Goal: Information Seeking & Learning: Compare options

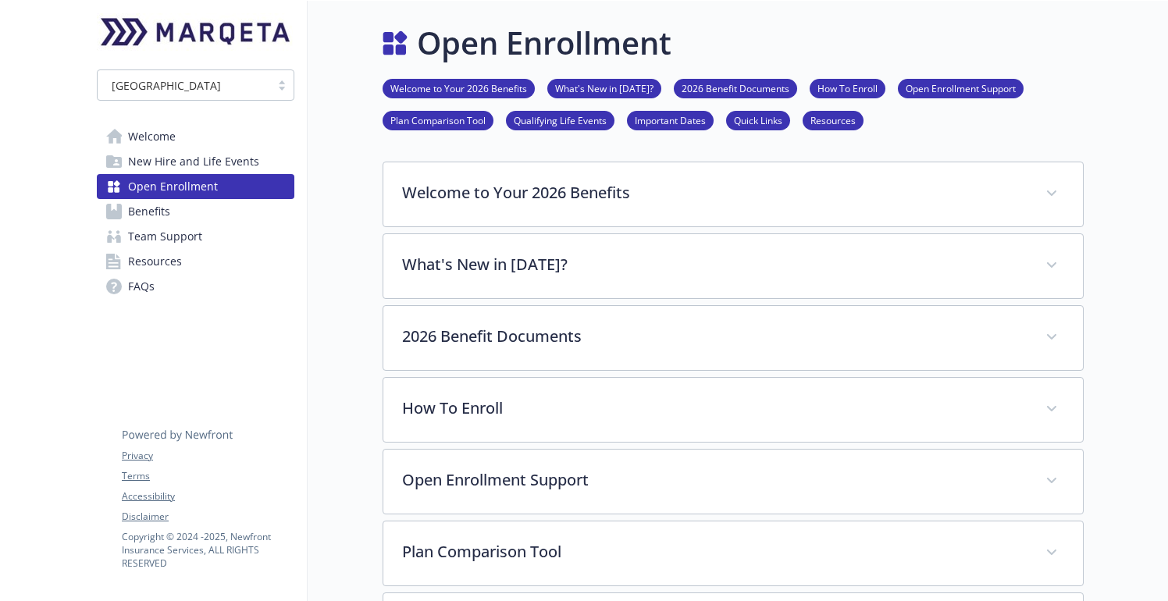
click at [166, 209] on span "Benefits" at bounding box center [149, 211] width 42 height 25
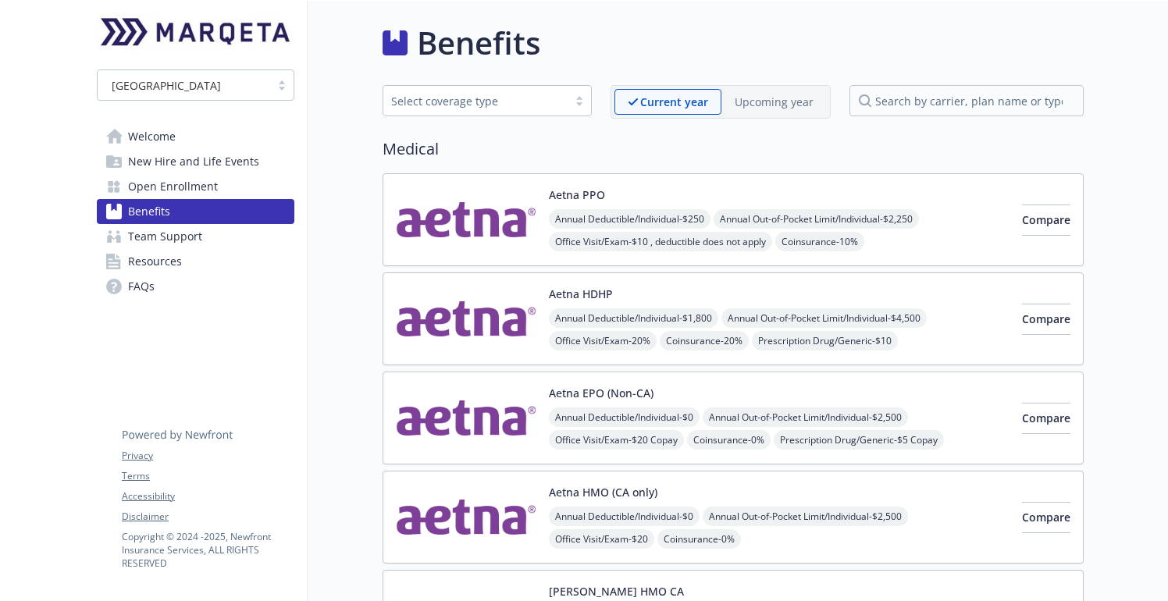
click at [805, 109] on p "Upcoming year" at bounding box center [774, 102] width 79 height 16
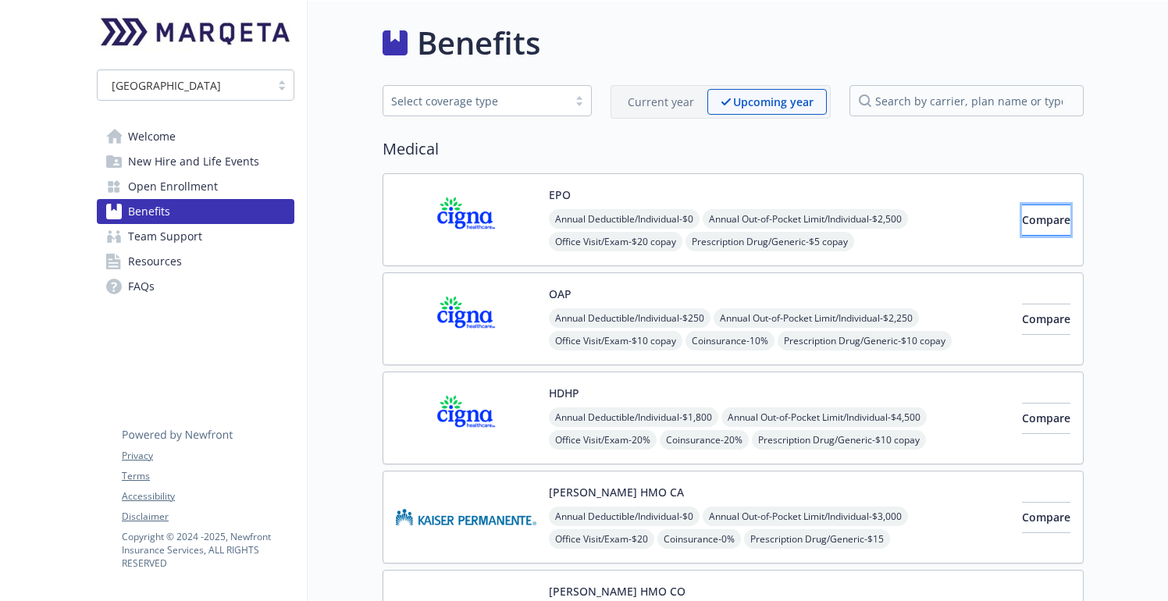
click at [1022, 220] on span "Compare" at bounding box center [1046, 219] width 48 height 15
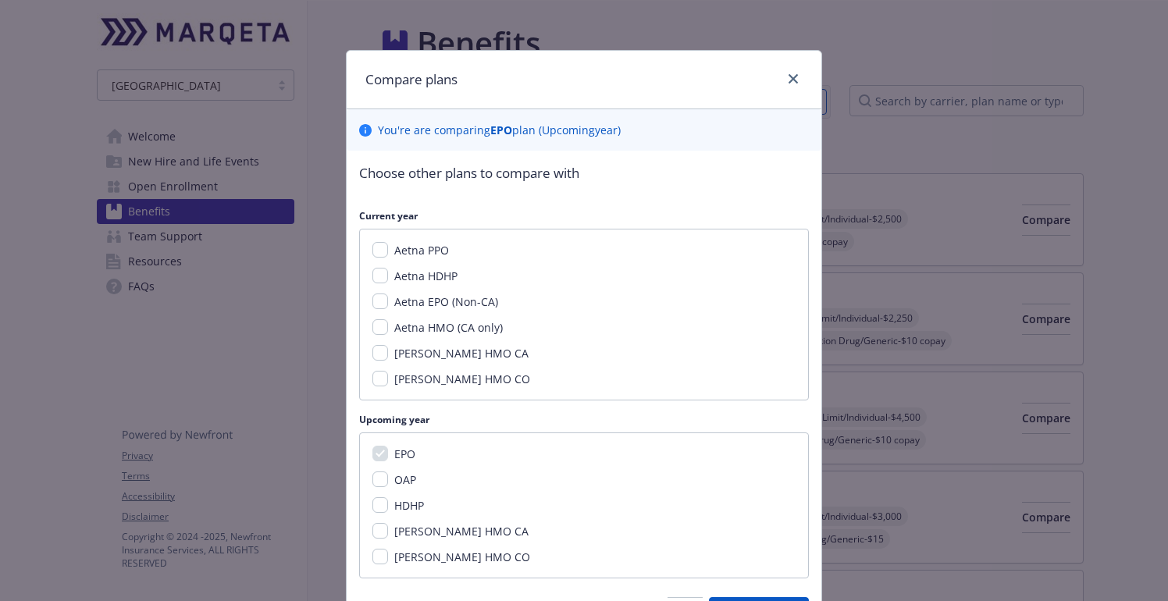
click at [418, 303] on span "Aetna EPO (Non-CA)" at bounding box center [446, 301] width 104 height 15
click at [388, 303] on input "Aetna EPO (Non-CA)" at bounding box center [380, 302] width 16 height 16
checkbox input "true"
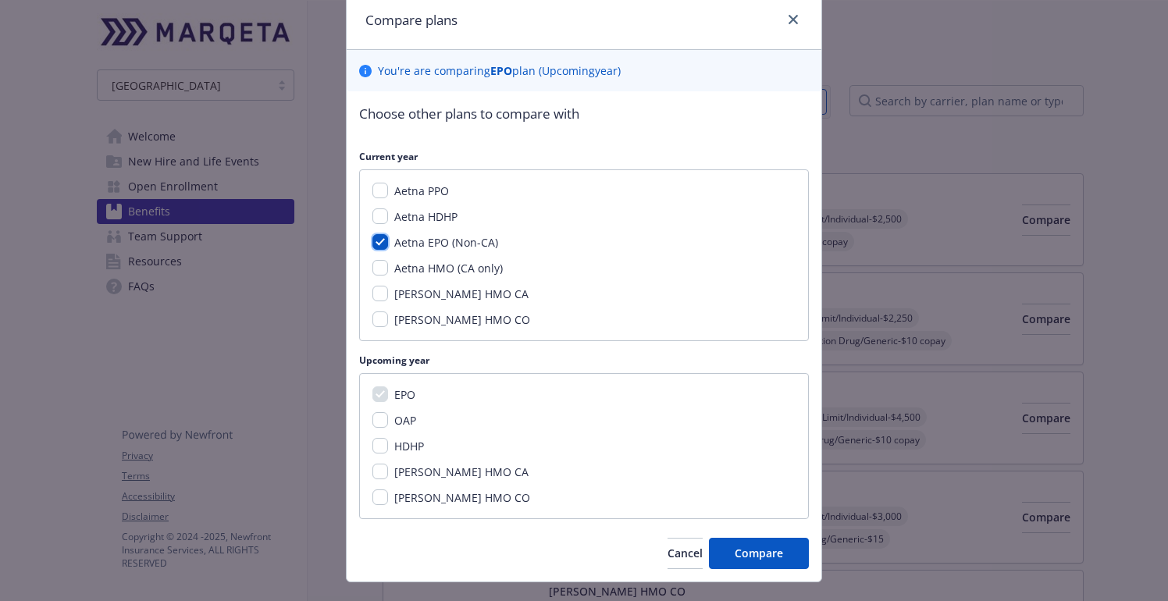
scroll to position [91, 0]
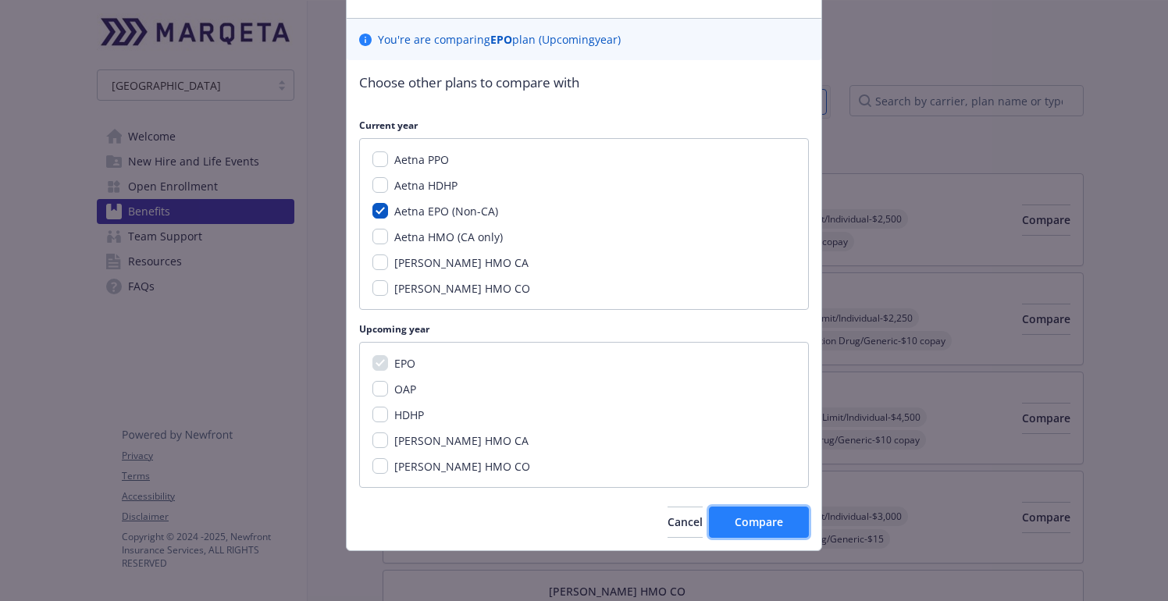
click at [732, 522] on button "Compare" at bounding box center [759, 522] width 100 height 31
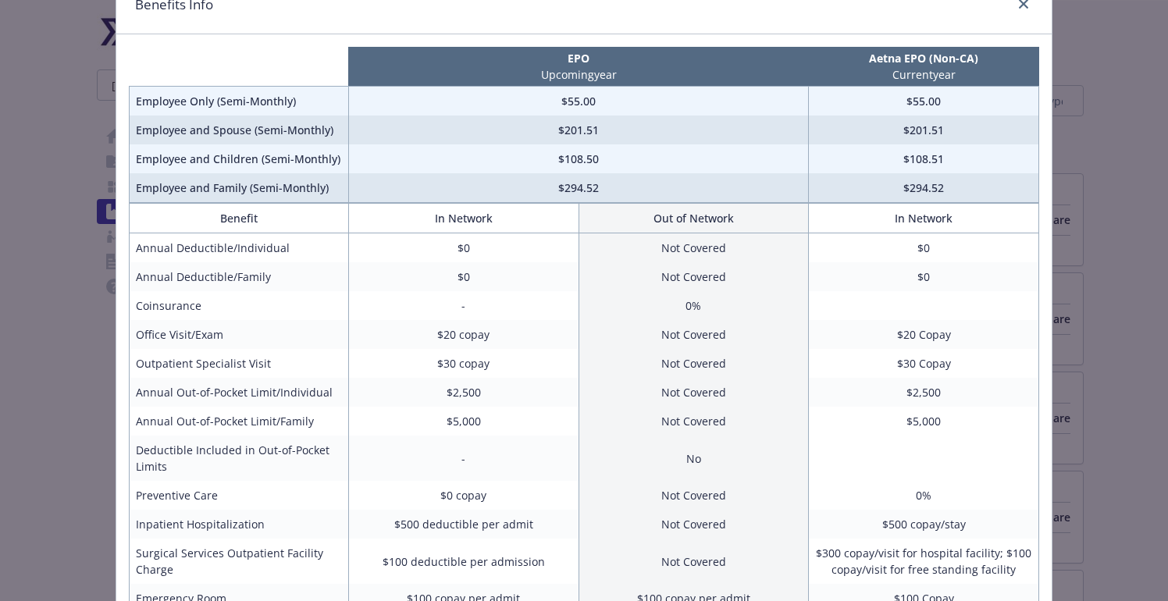
scroll to position [0, 0]
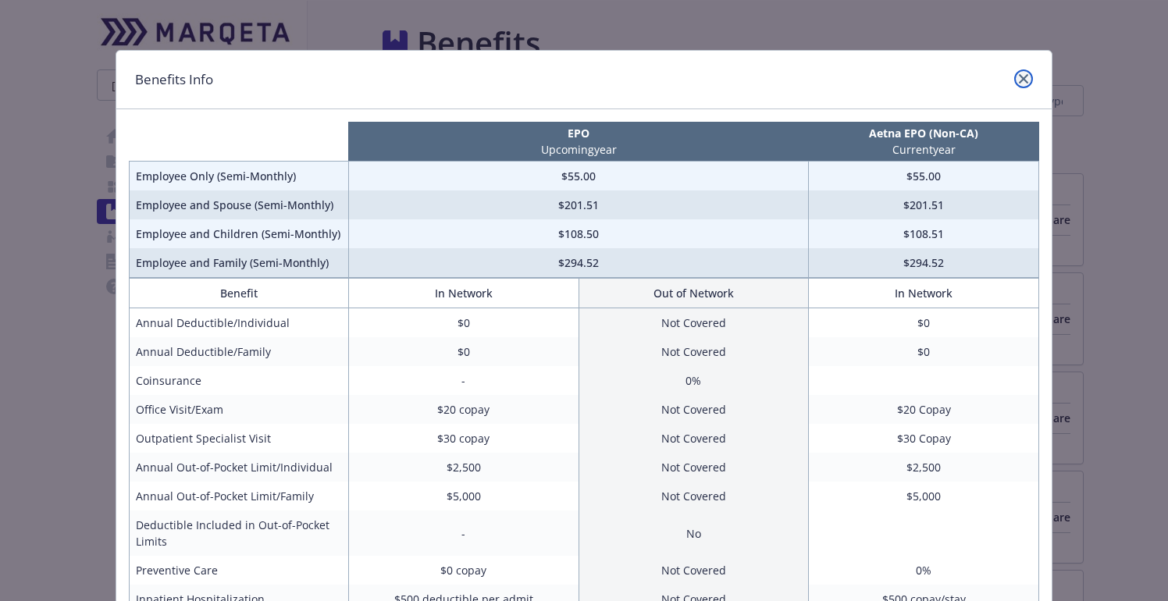
click at [1025, 73] on link "close" at bounding box center [1023, 79] width 19 height 19
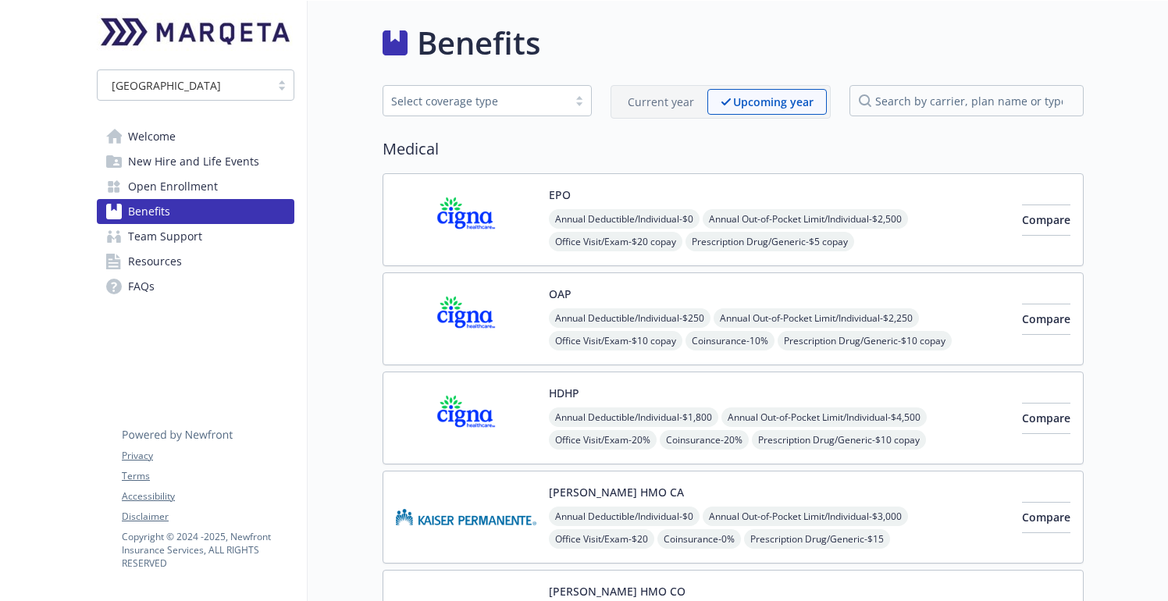
click at [508, 317] on img at bounding box center [466, 319] width 141 height 66
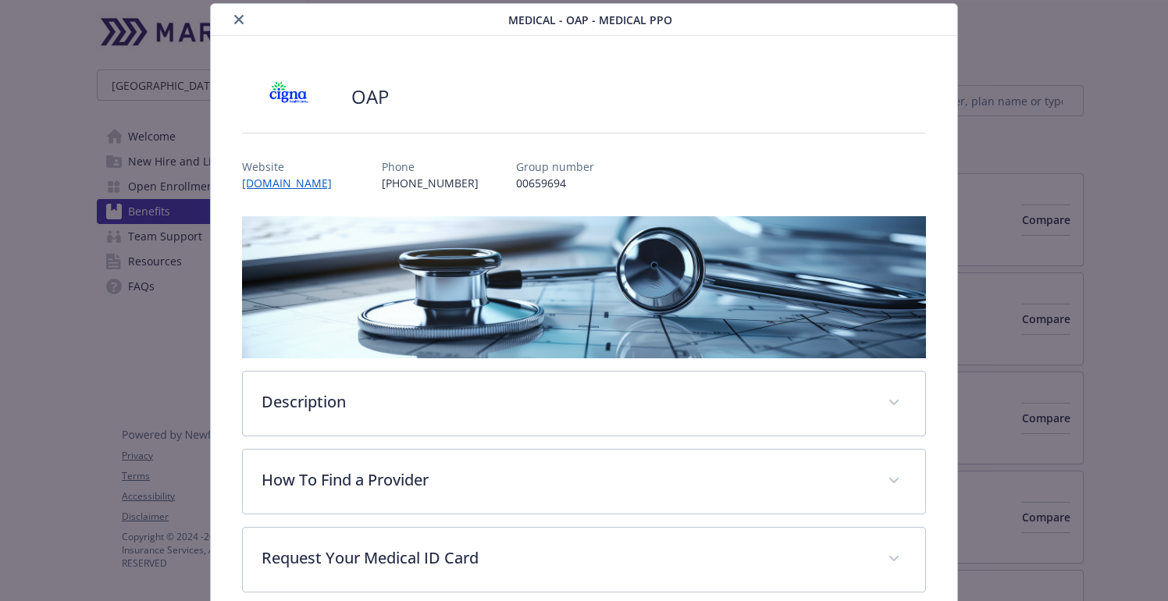
scroll to position [127, 0]
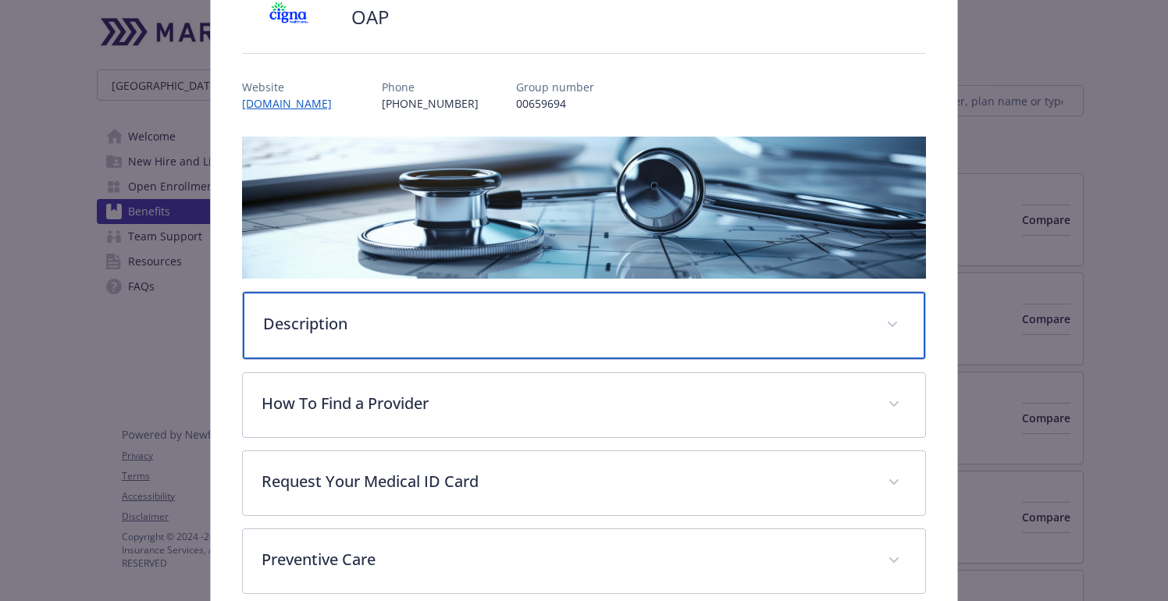
click at [509, 324] on p "Description" at bounding box center [565, 323] width 604 height 23
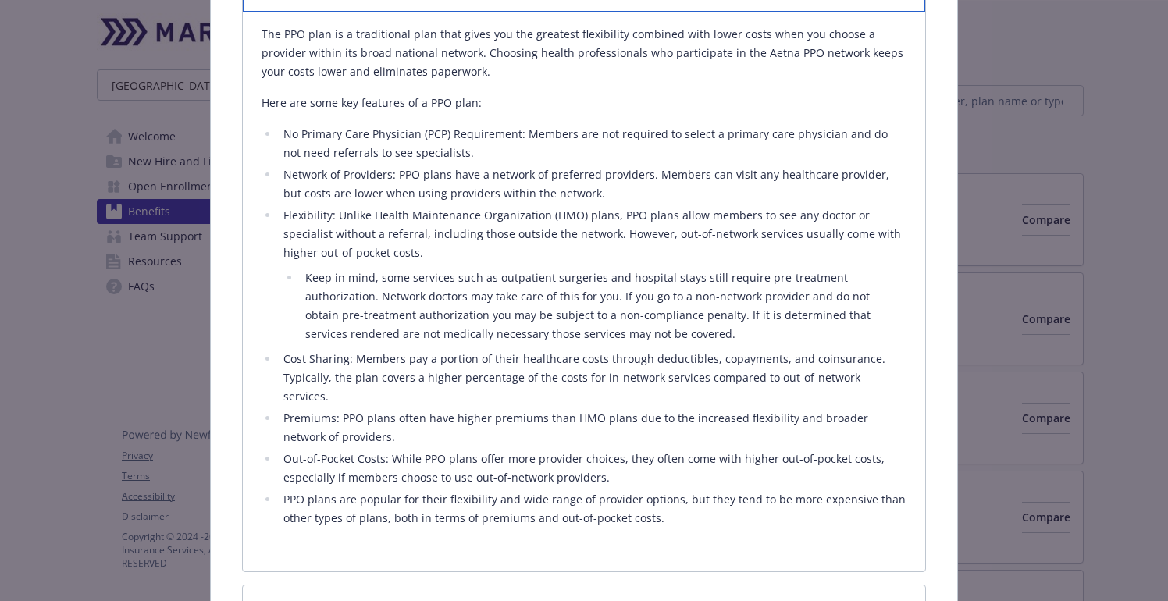
scroll to position [0, 0]
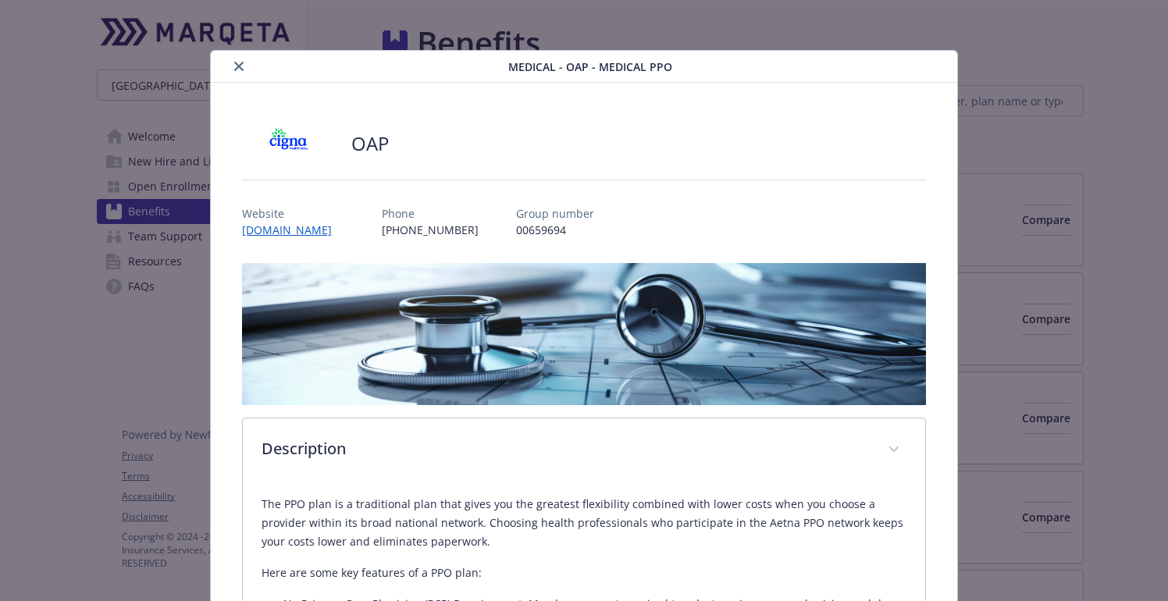
click at [241, 70] on icon "close" at bounding box center [238, 66] width 9 height 9
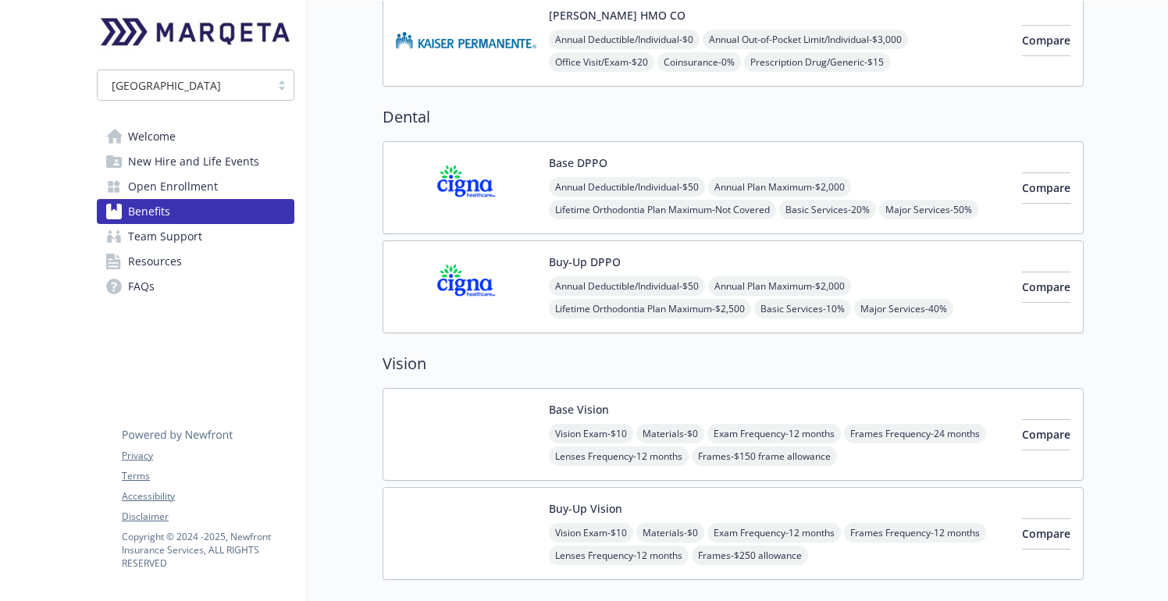
scroll to position [588, 0]
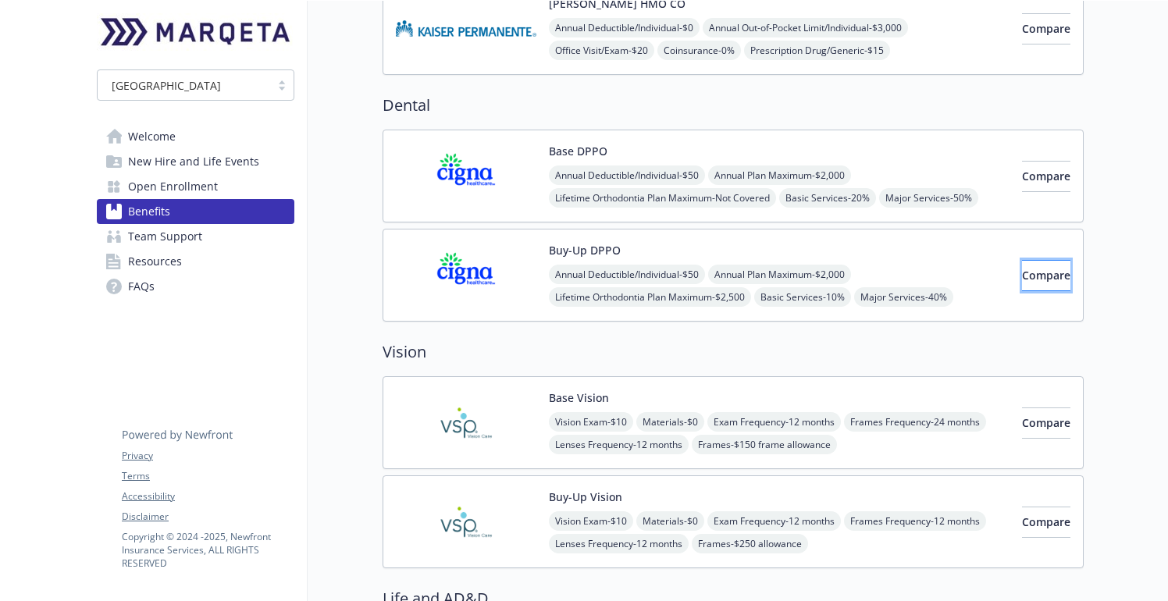
click at [1028, 269] on span "Compare" at bounding box center [1046, 275] width 48 height 15
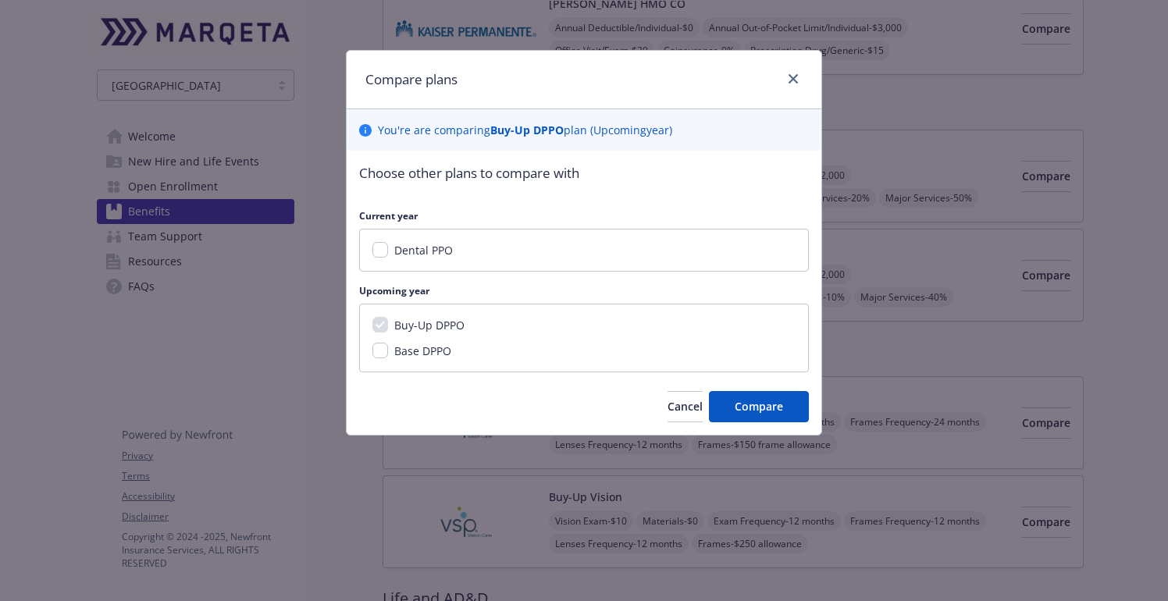
click at [410, 255] on span "Dental PPO" at bounding box center [423, 250] width 59 height 15
click at [388, 255] on input "Dental PPO" at bounding box center [380, 250] width 16 height 16
checkbox input "true"
click at [753, 409] on span "Compare" at bounding box center [759, 406] width 48 height 15
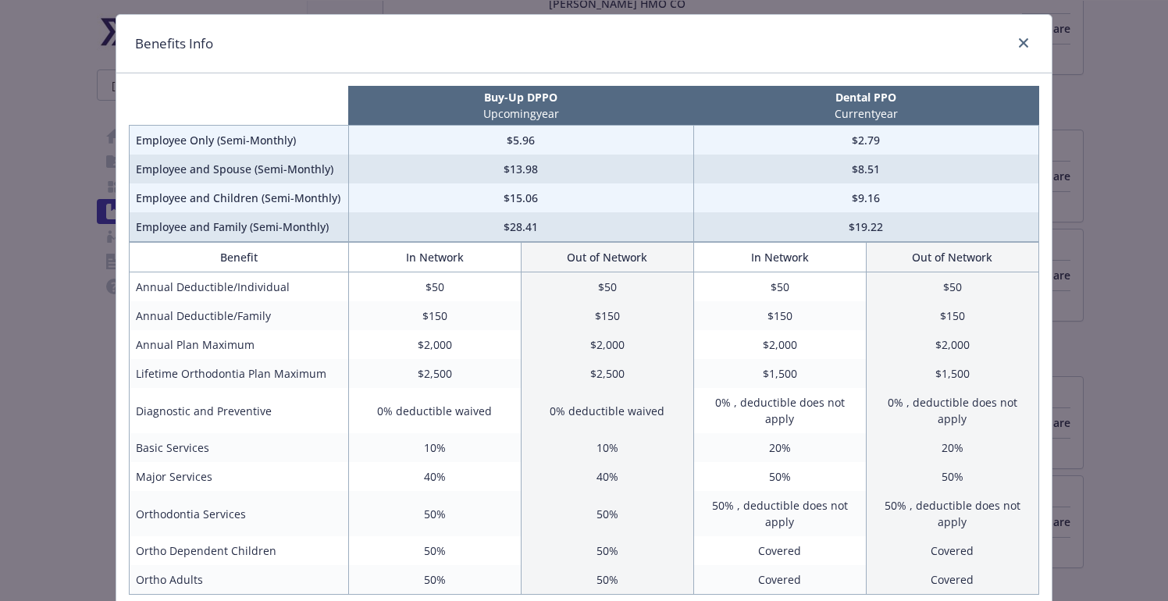
scroll to position [77, 0]
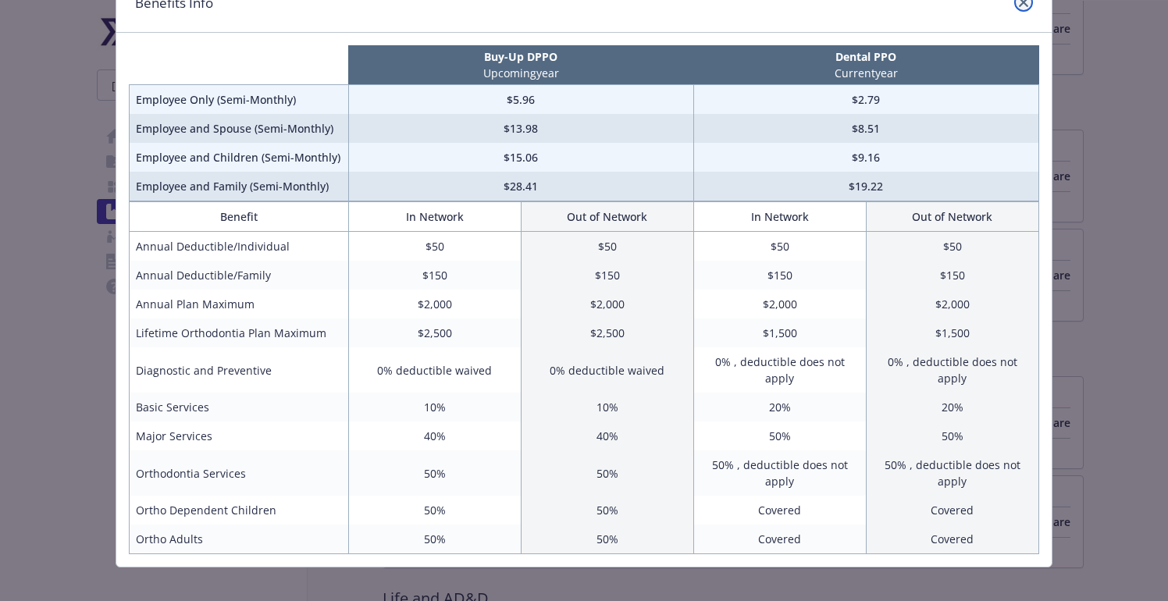
click at [1025, 7] on link "close" at bounding box center [1023, 2] width 19 height 19
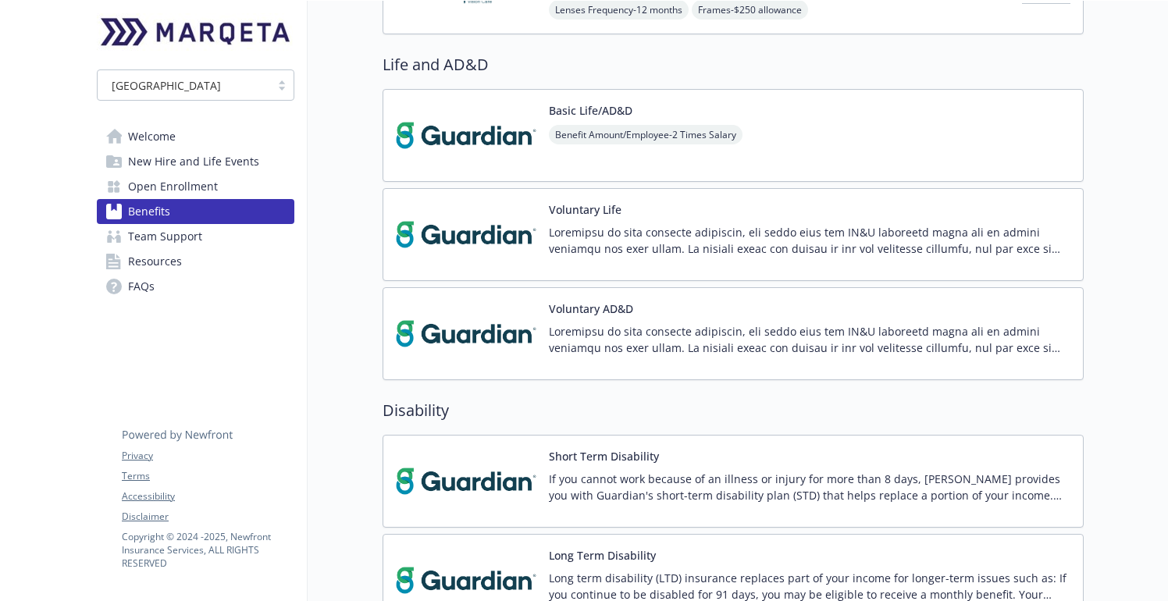
click at [671, 230] on p at bounding box center [810, 240] width 522 height 33
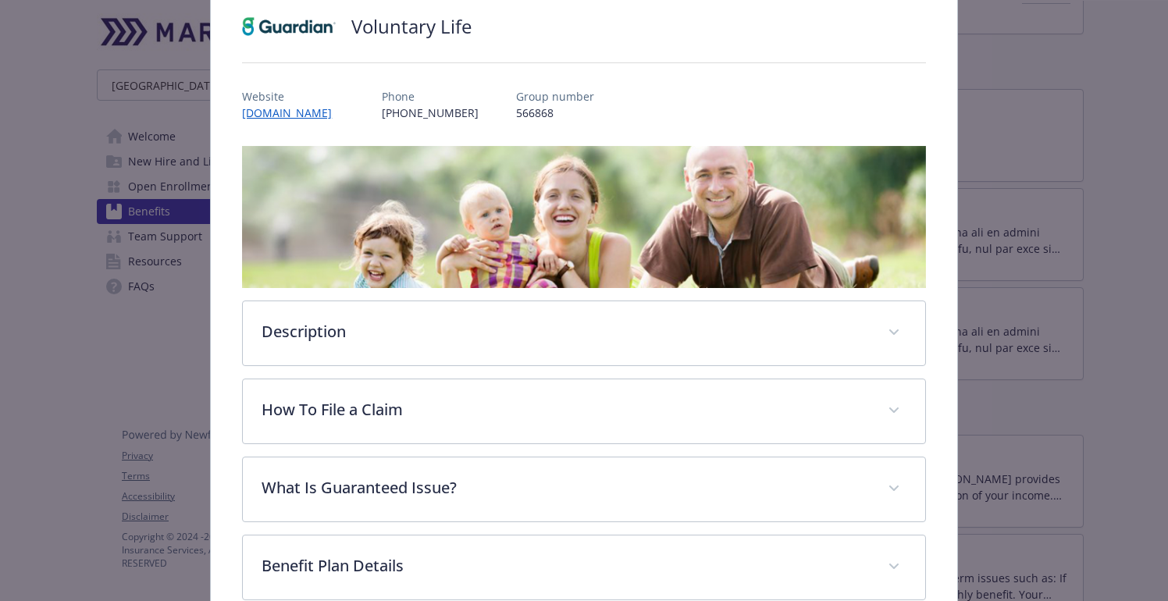
scroll to position [361, 0]
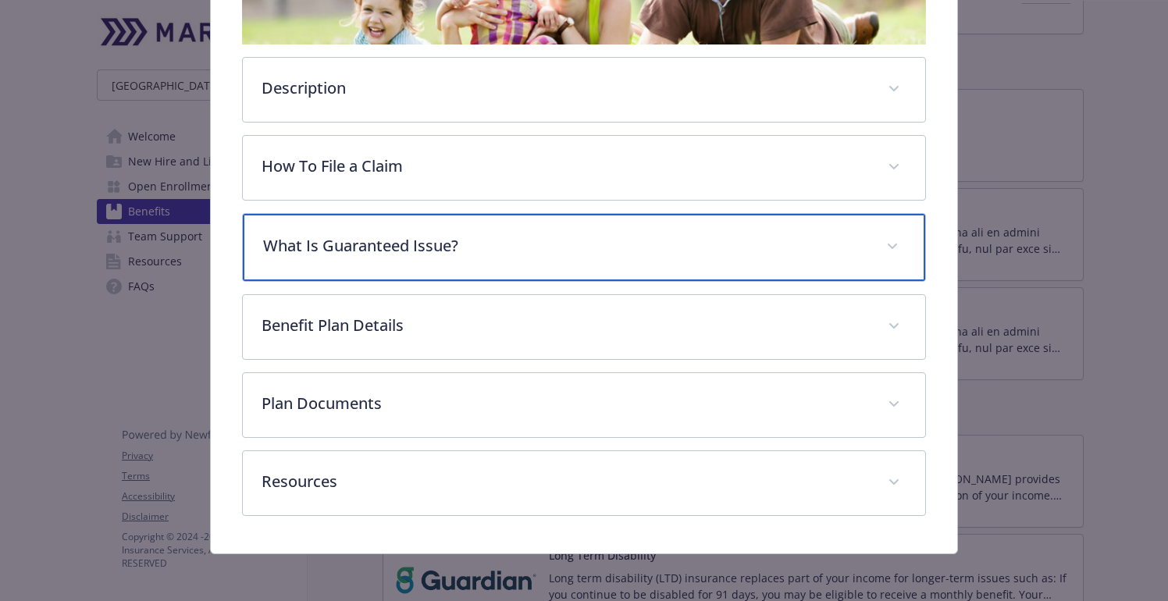
click at [493, 251] on p "What Is Guaranteed Issue?" at bounding box center [565, 245] width 604 height 23
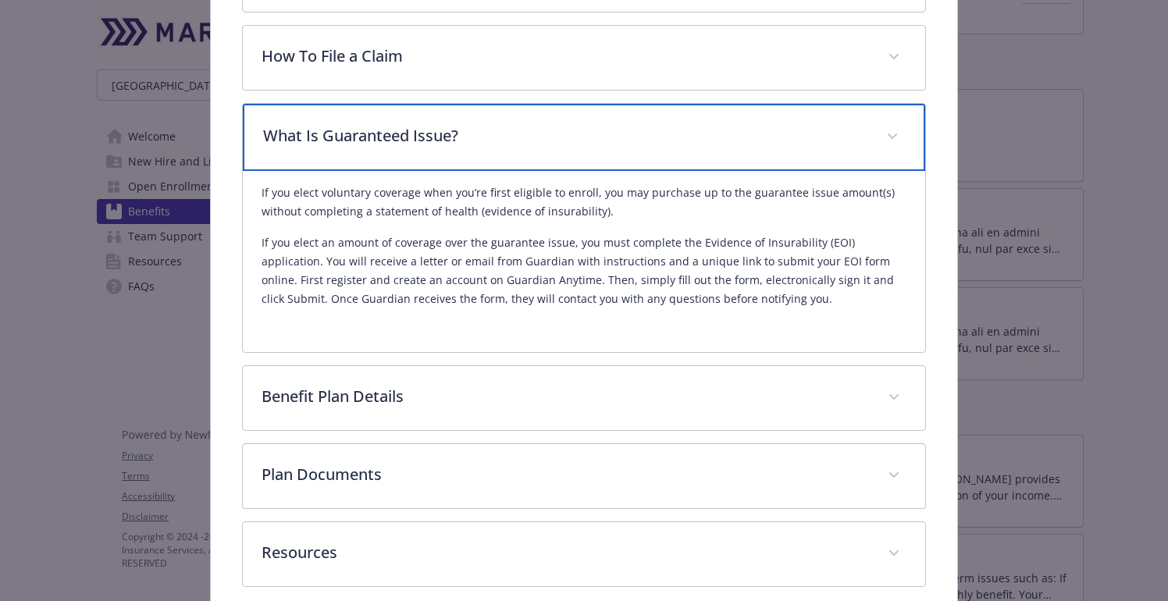
scroll to position [545, 0]
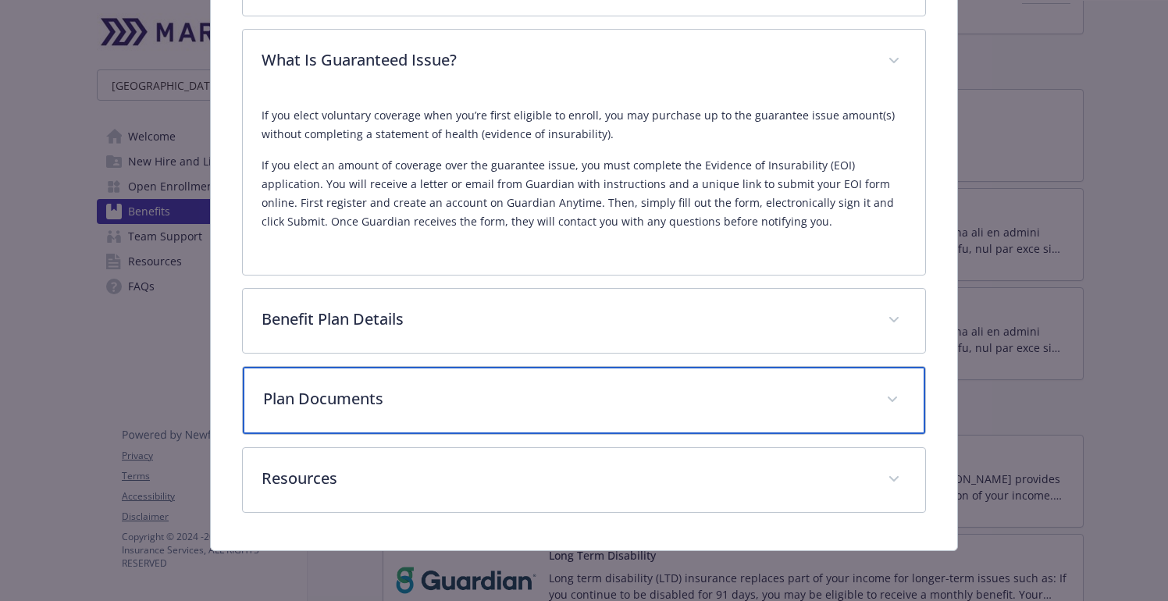
click at [415, 395] on p "Plan Documents" at bounding box center [565, 398] width 604 height 23
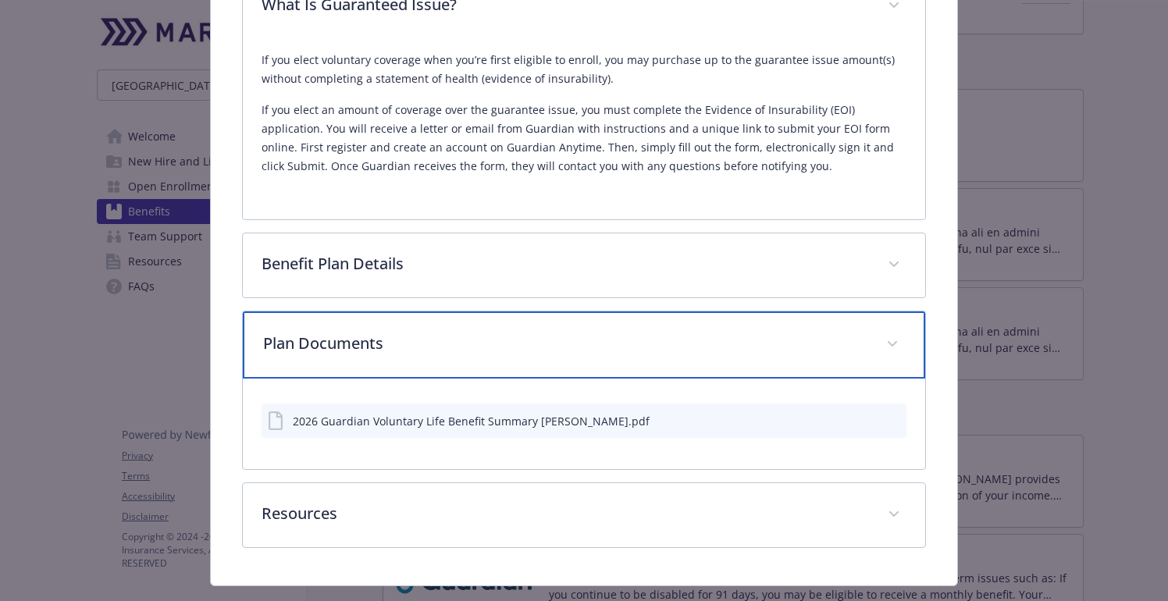
scroll to position [602, 0]
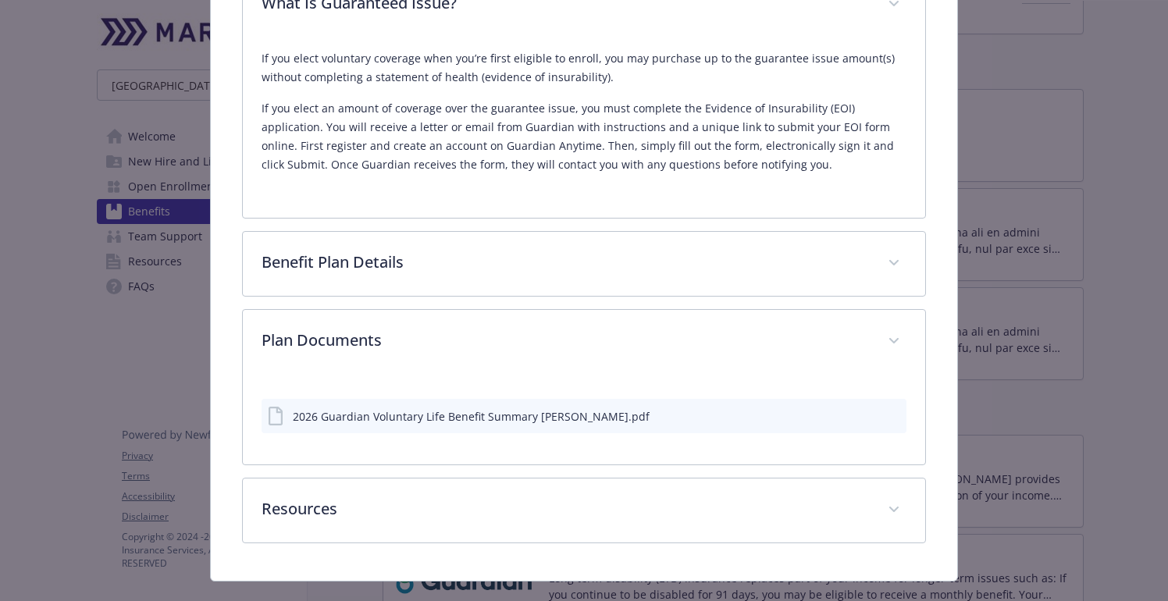
click at [390, 420] on div "2026 Guardian Voluntary Life Benefit Summary [PERSON_NAME].pdf" at bounding box center [471, 416] width 357 height 16
click at [864, 415] on icon "download file" at bounding box center [866, 415] width 12 height 12
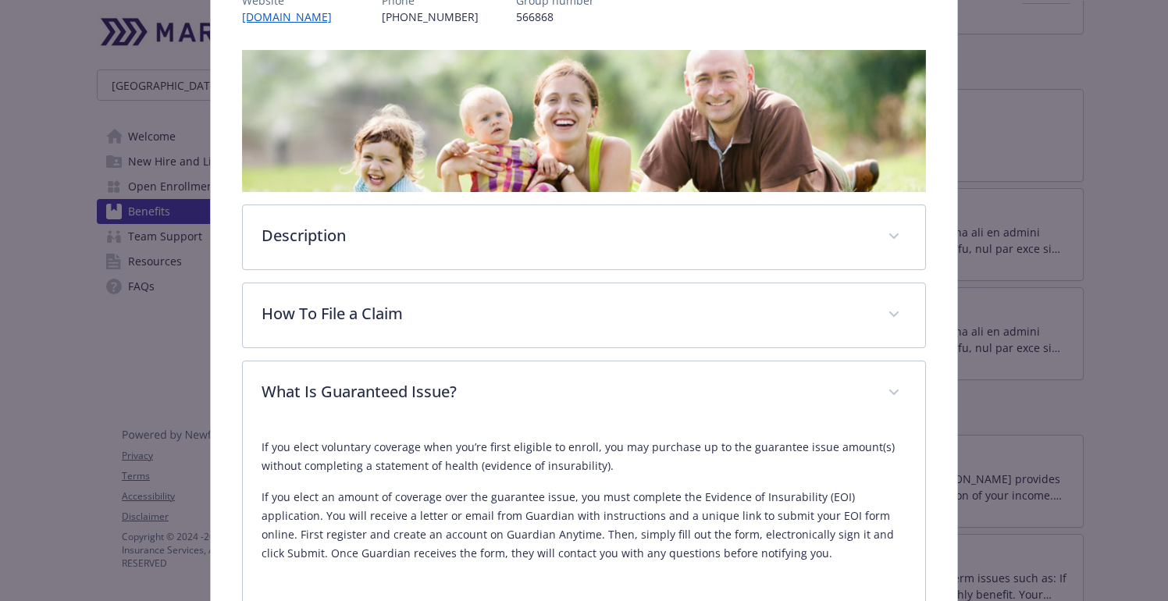
scroll to position [0, 0]
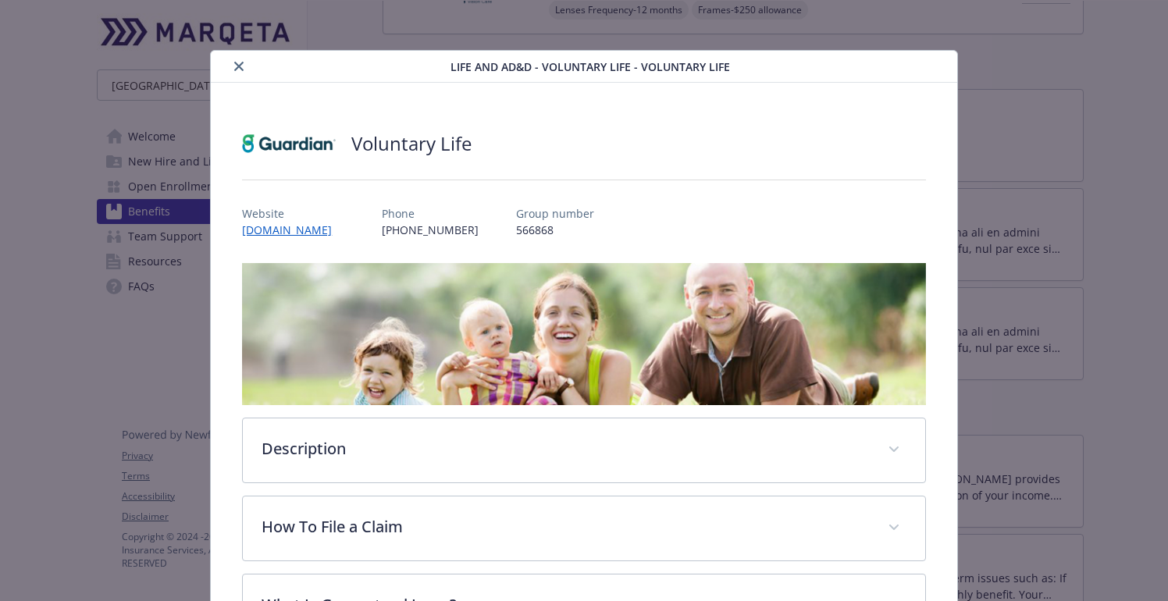
click at [245, 70] on button "close" at bounding box center [239, 66] width 19 height 19
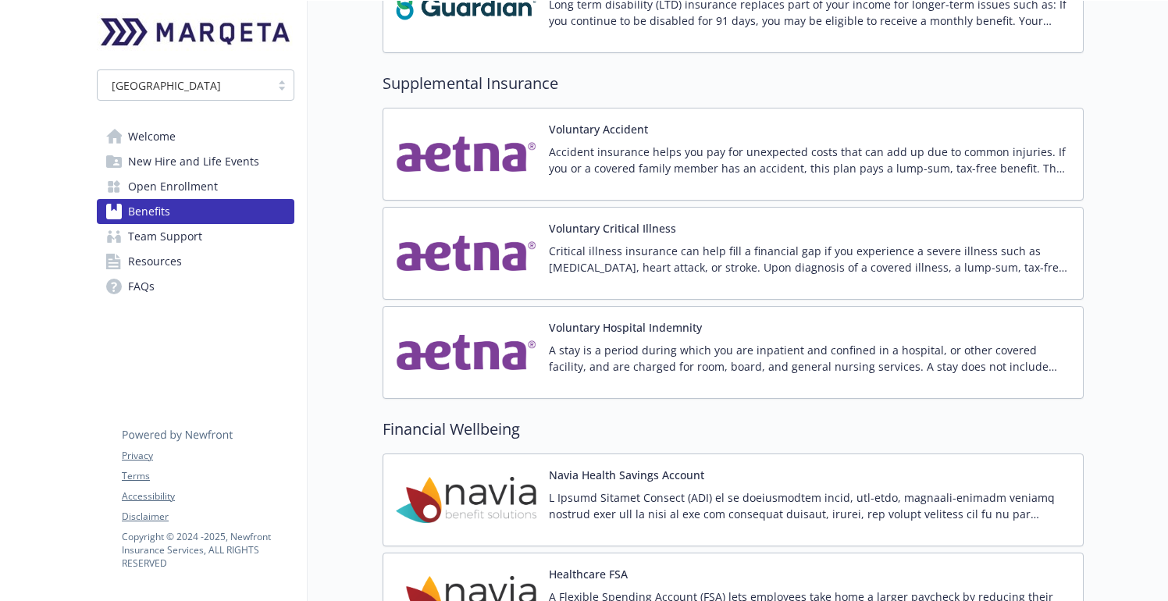
scroll to position [1650, 0]
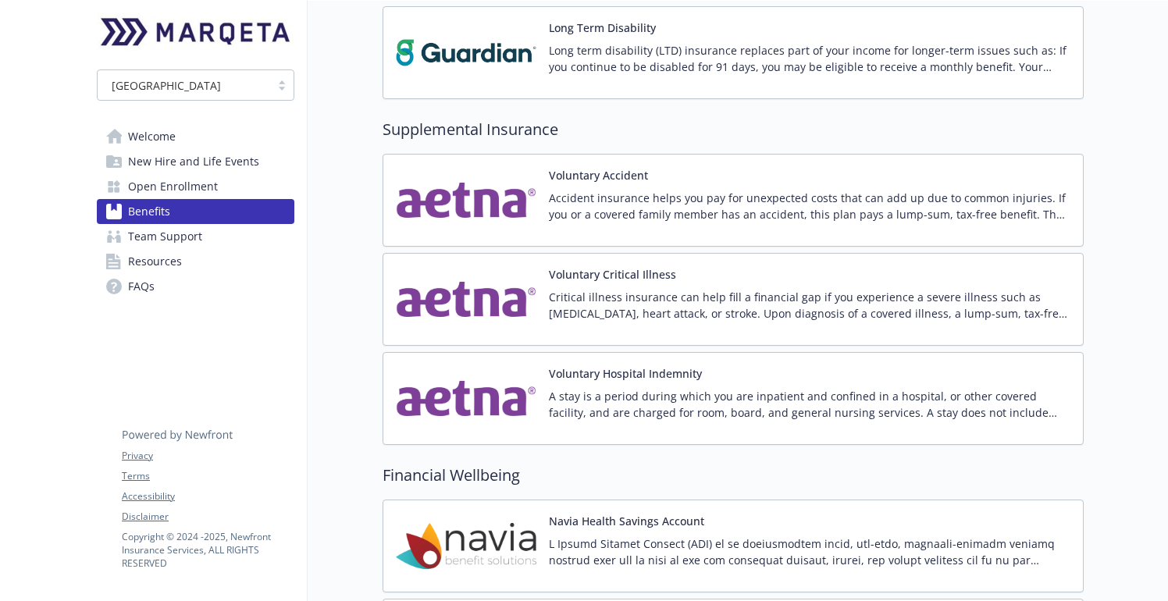
click at [616, 293] on p "Critical illness insurance can help fill a financial gap if you experience a se…" at bounding box center [810, 305] width 522 height 33
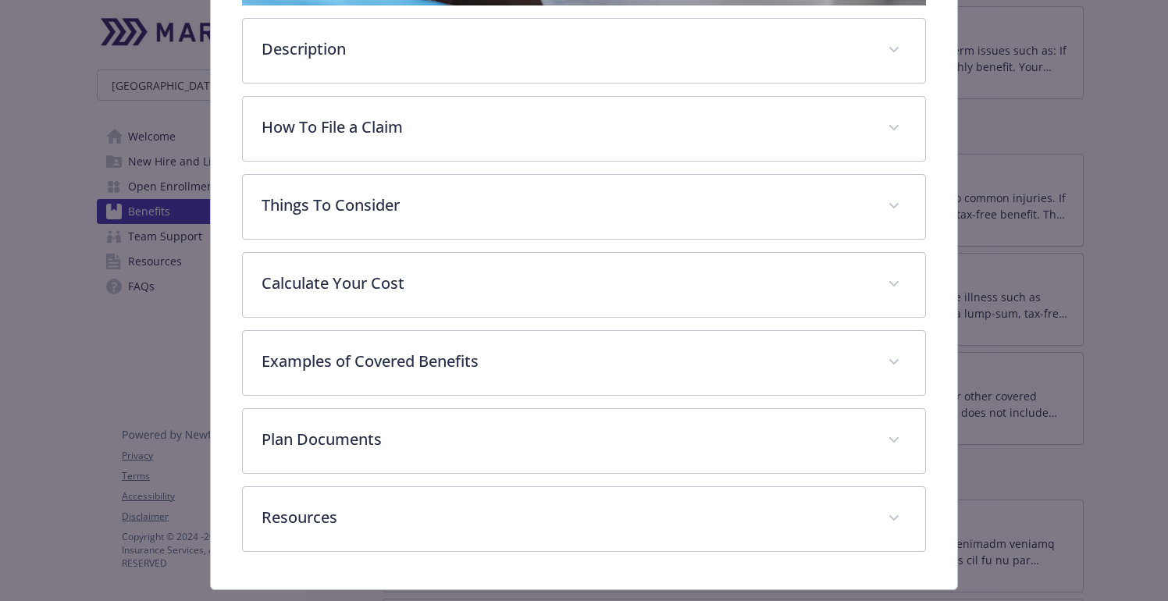
scroll to position [427, 0]
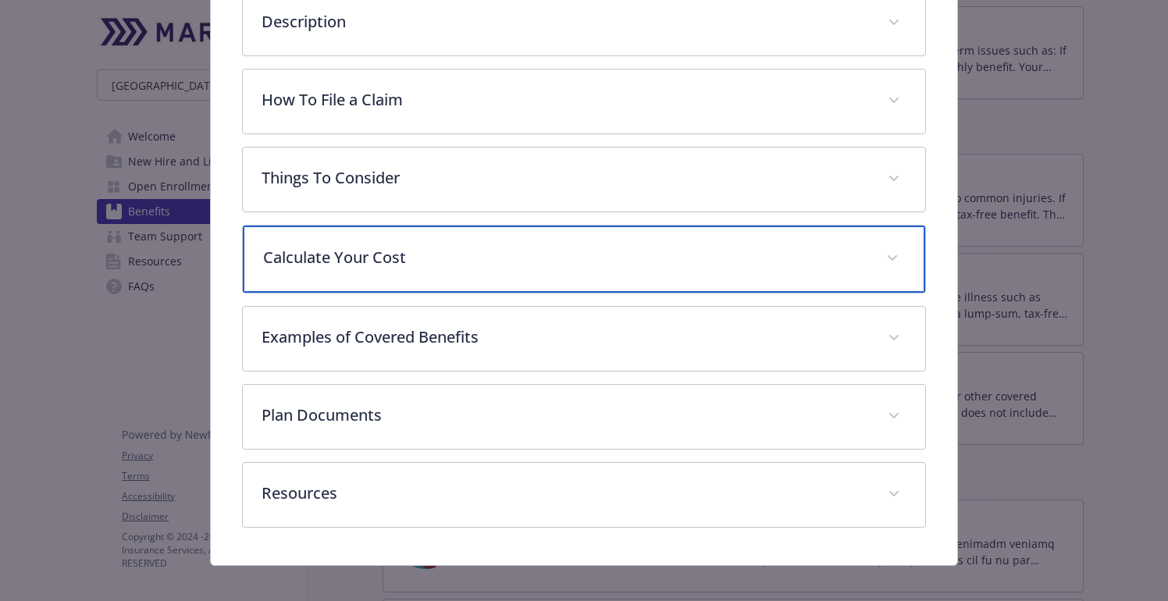
click at [371, 267] on p "Calculate Your Cost" at bounding box center [565, 257] width 604 height 23
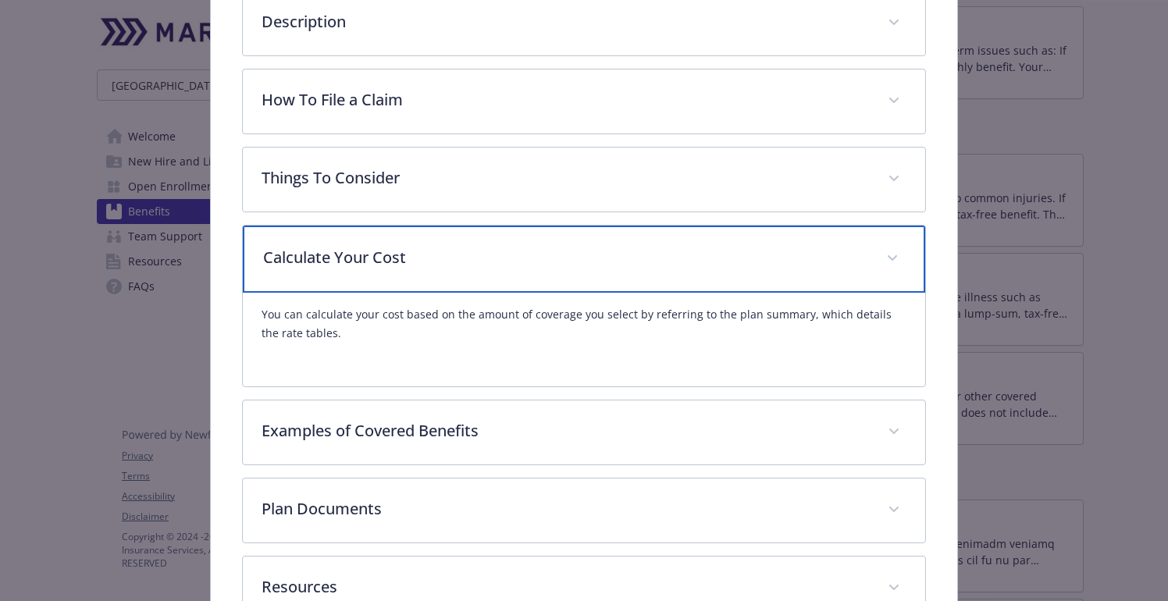
scroll to position [536, 0]
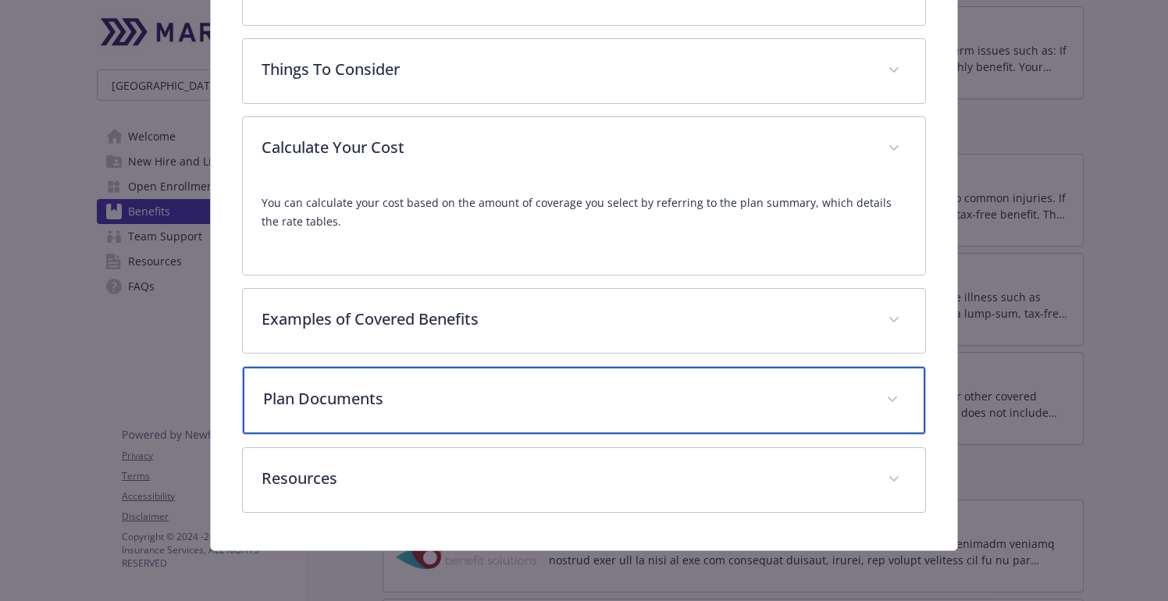
click at [337, 412] on div "Plan Documents" at bounding box center [584, 400] width 682 height 67
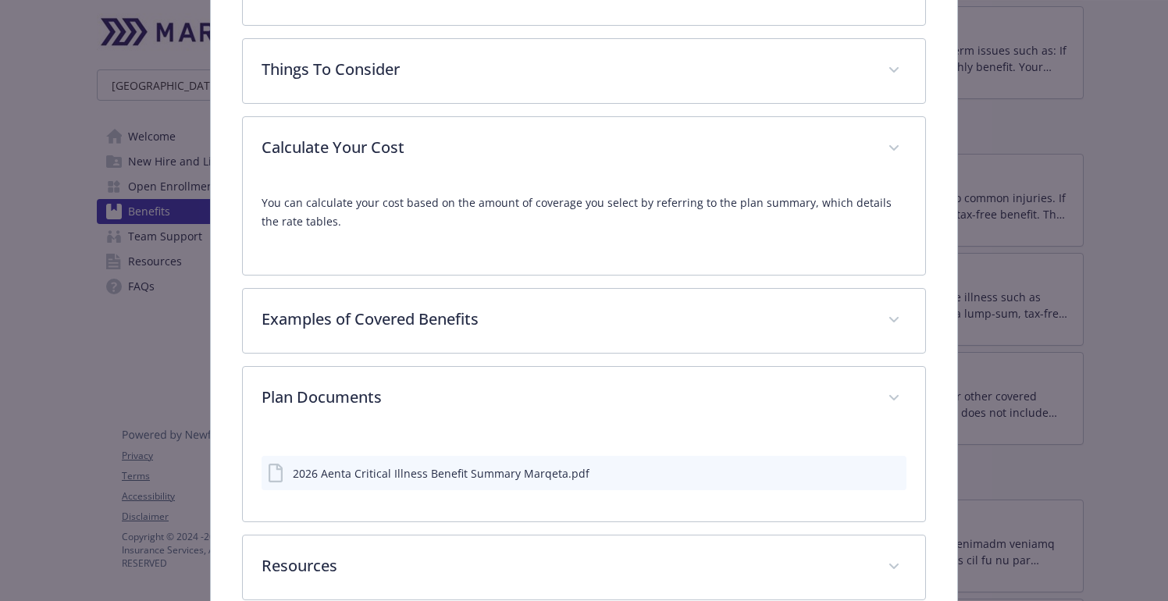
click at [400, 480] on div "2026 Aenta Critical Illness Benefit Summary Marqeta.pdf" at bounding box center [441, 473] width 297 height 16
click at [868, 469] on icon "download file" at bounding box center [866, 472] width 12 height 12
click at [377, 204] on p "You can calculate your cost based on the amount of coverage you select by refer…" at bounding box center [584, 212] width 644 height 37
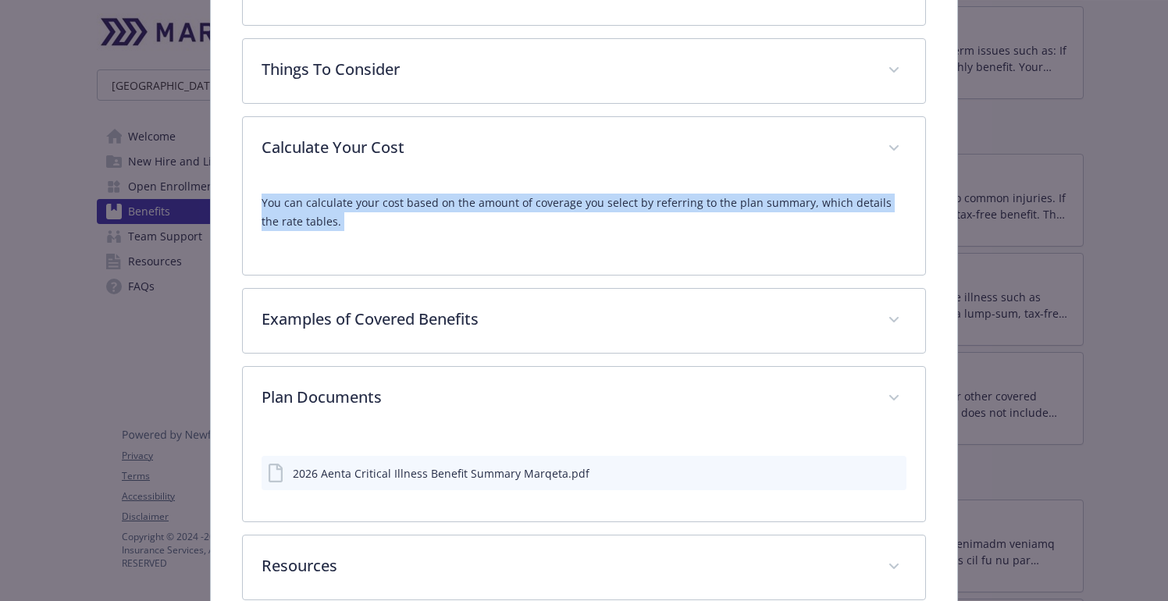
click at [377, 204] on p "You can calculate your cost based on the amount of coverage you select by refer…" at bounding box center [584, 212] width 644 height 37
copy p "You can calculate your cost based on the amount of coverage you select by refer…"
